Goal: Task Accomplishment & Management: Manage account settings

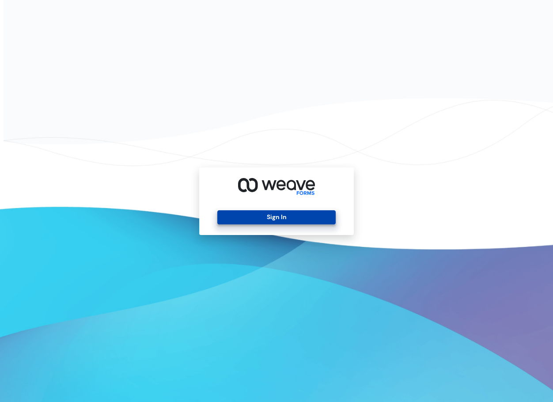
drag, startPoint x: 252, startPoint y: 220, endPoint x: 262, endPoint y: 222, distance: 9.5
click at [252, 220] on button "Sign In" at bounding box center [276, 217] width 118 height 14
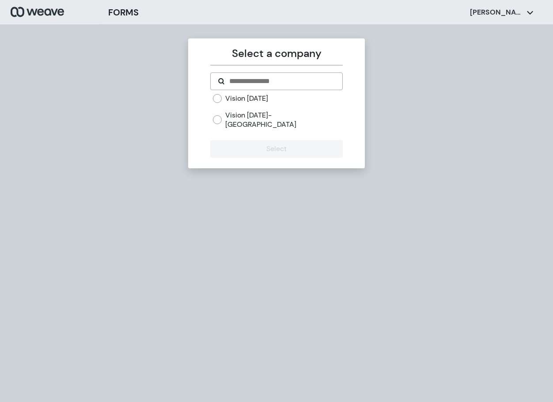
click at [283, 118] on label "Vision Today- Town Center" at bounding box center [283, 119] width 117 height 19
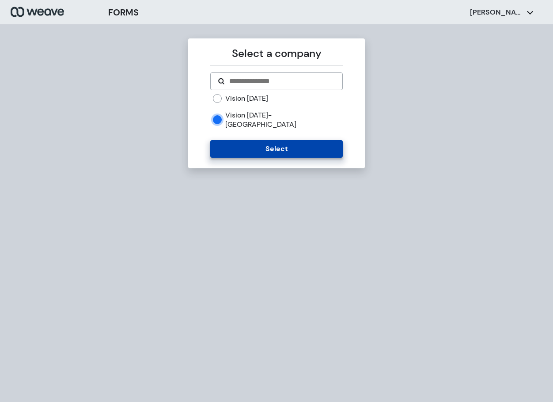
click at [284, 143] on button "Select" at bounding box center [276, 149] width 132 height 18
